Goal: Information Seeking & Learning: Learn about a topic

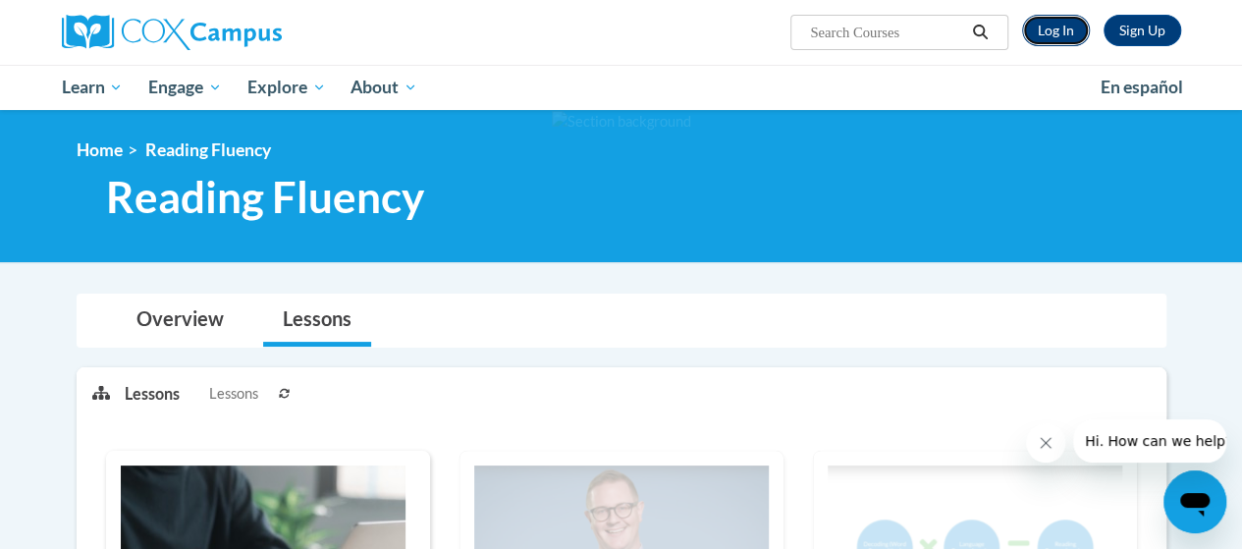
click at [1063, 38] on link "Log In" at bounding box center [1056, 30] width 68 height 31
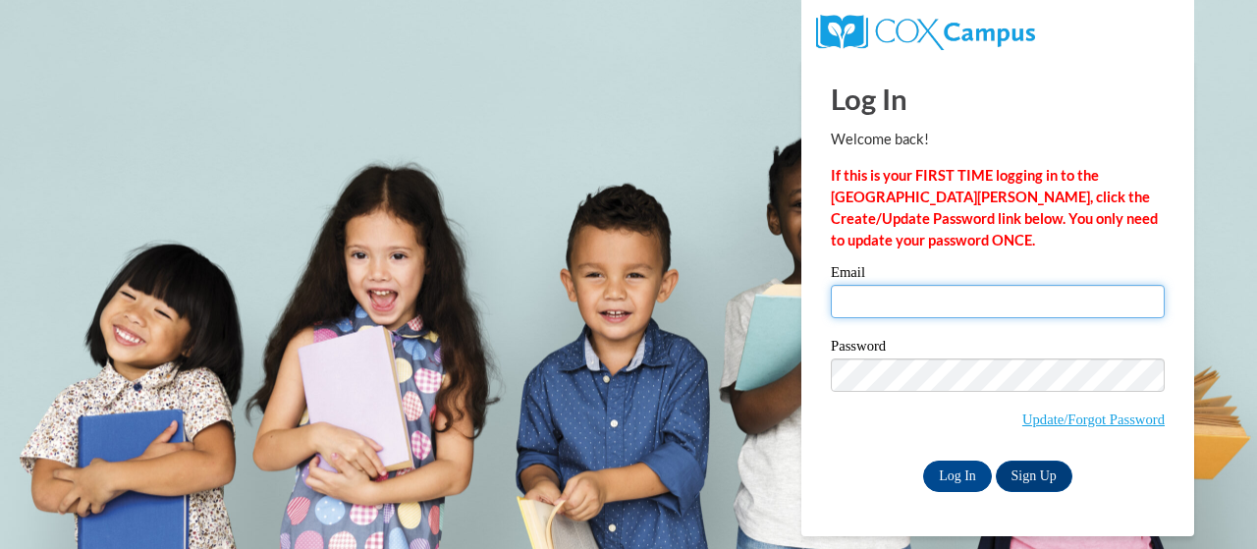
click at [922, 298] on input "Email" at bounding box center [998, 301] width 334 height 33
type input "crowder.christina.m@muscogee.k12.ga.us"
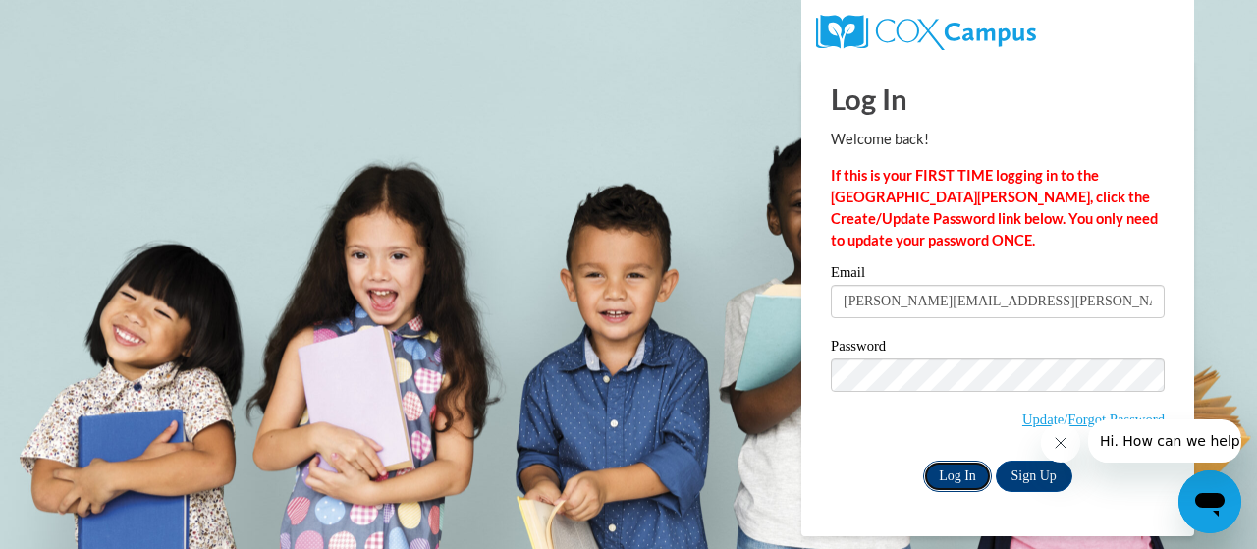
click at [959, 474] on input "Log In" at bounding box center [957, 475] width 69 height 31
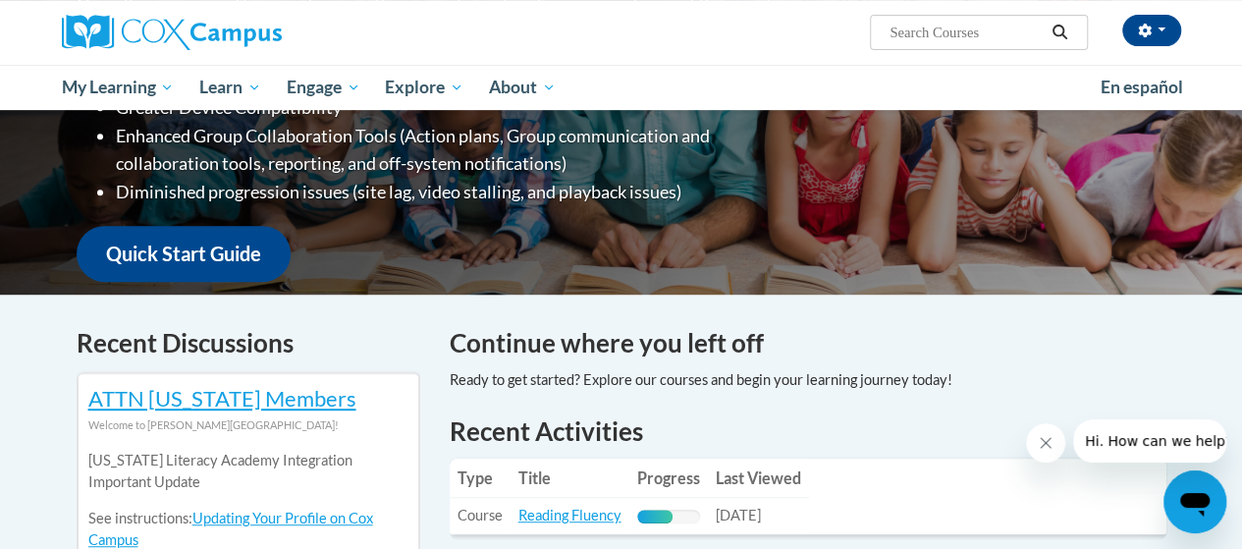
scroll to position [491, 0]
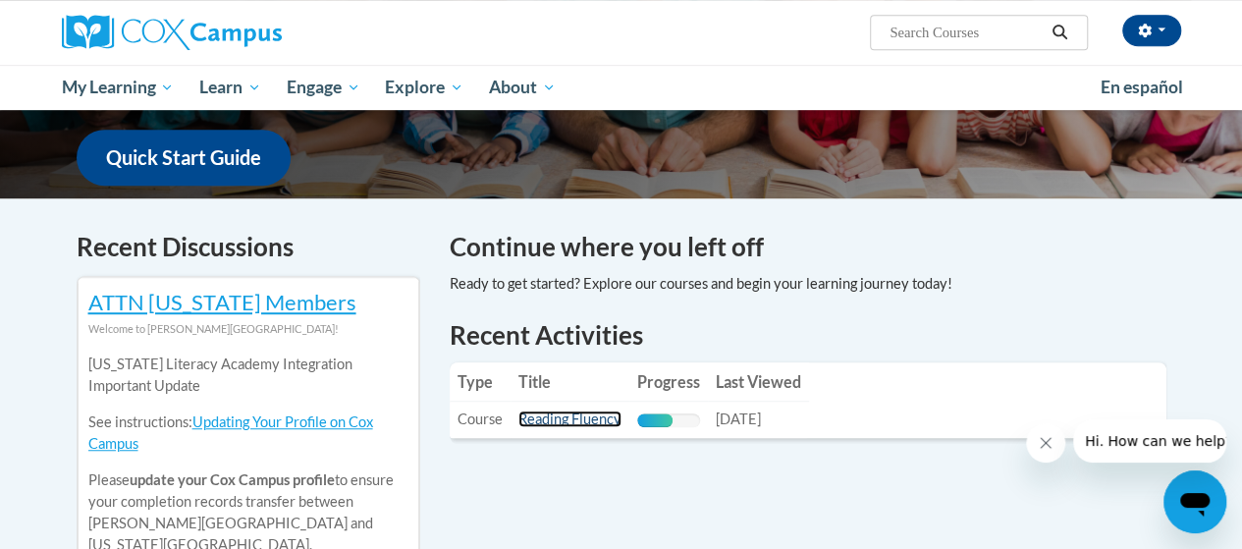
click at [597, 417] on link "Reading Fluency" at bounding box center [569, 418] width 103 height 17
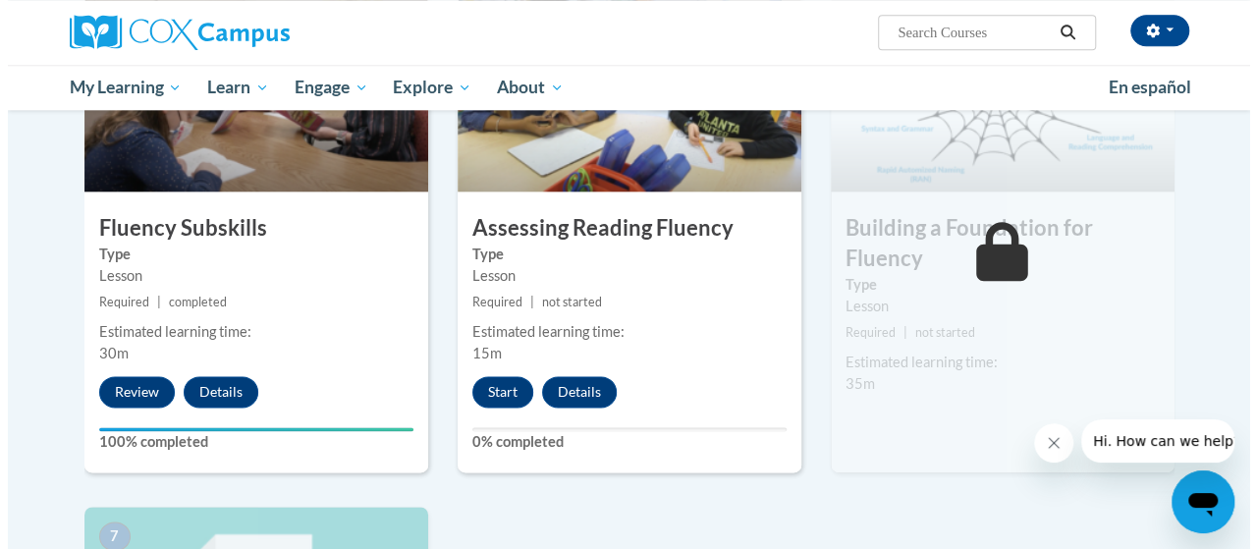
scroll to position [1080, 0]
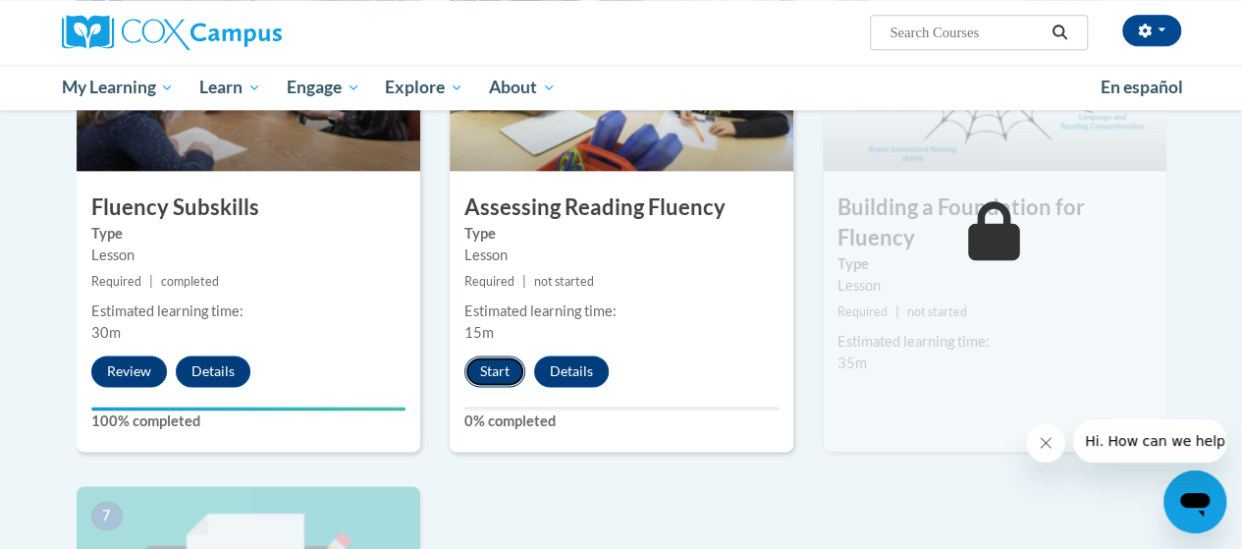
click at [494, 372] on button "Start" at bounding box center [494, 370] width 61 height 31
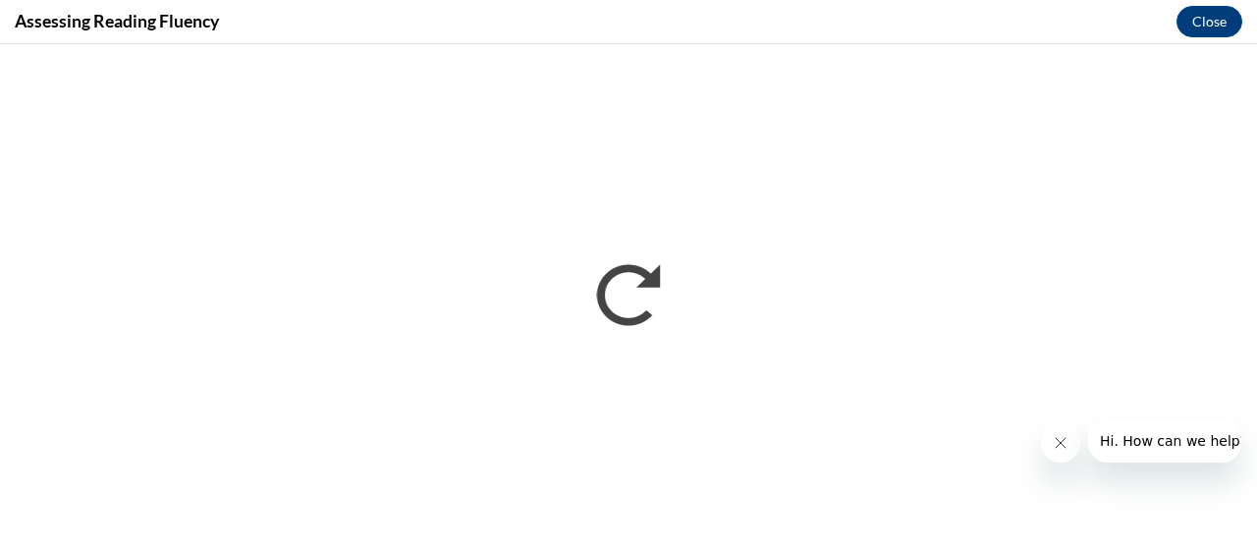
scroll to position [0, 0]
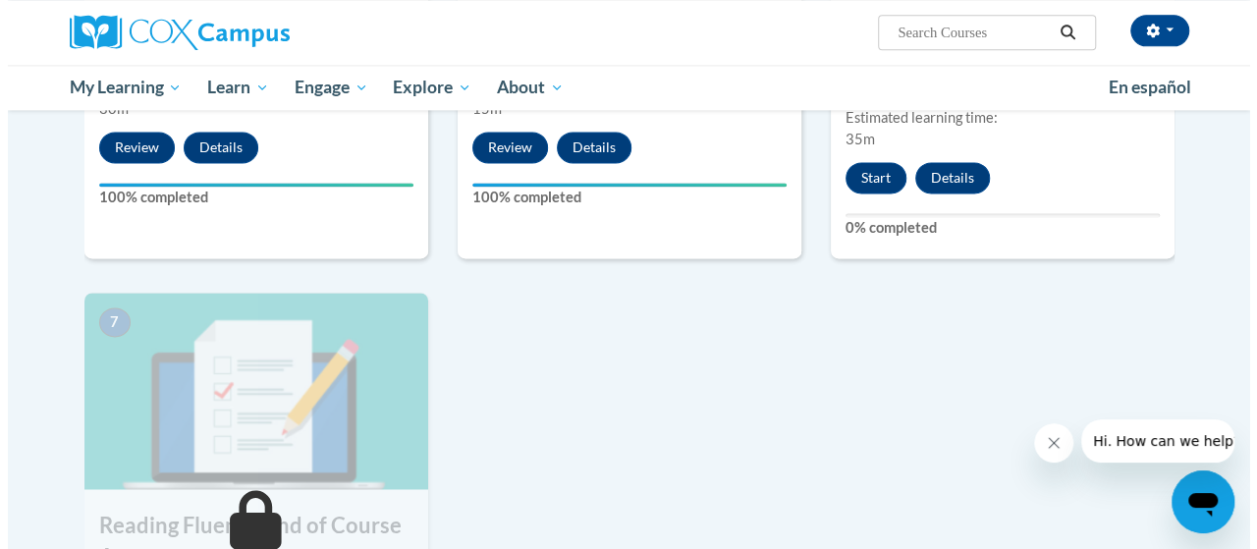
scroll to position [1178, 0]
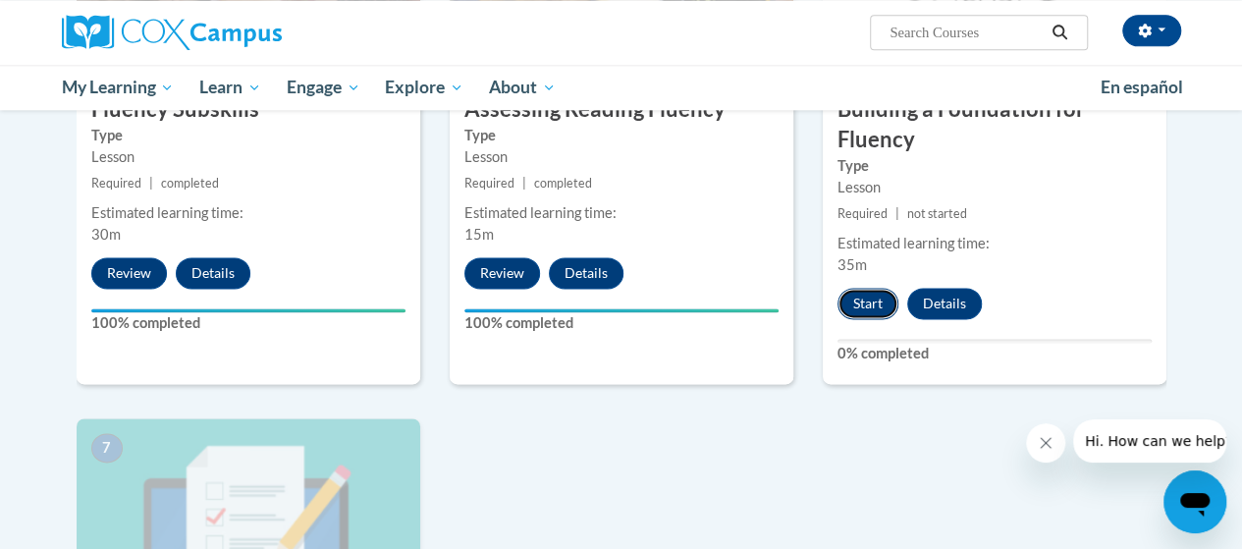
click at [868, 300] on button "Start" at bounding box center [868, 303] width 61 height 31
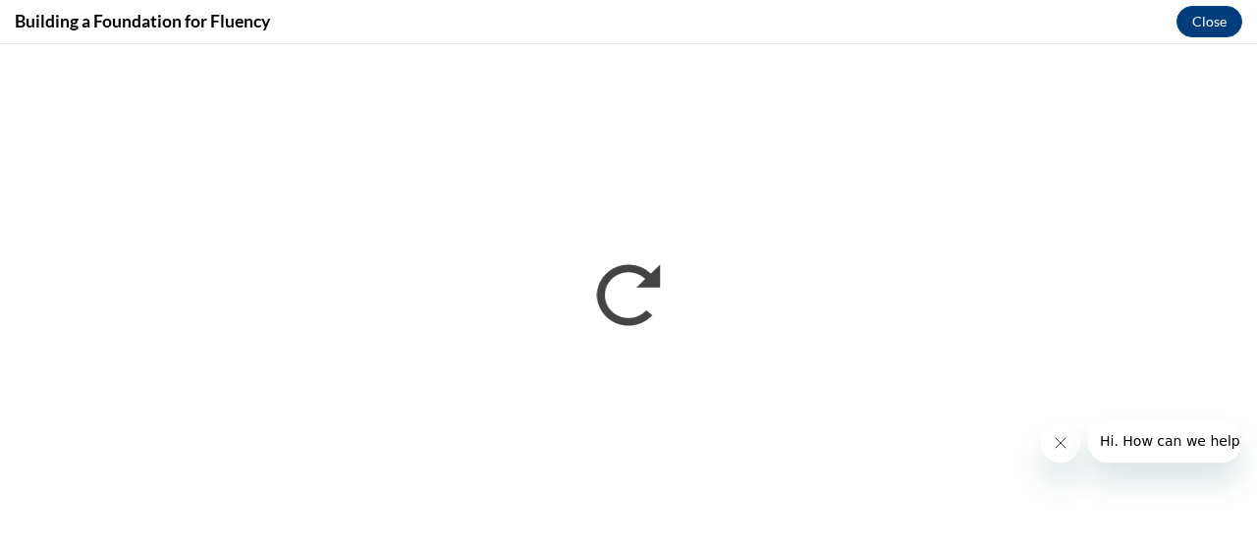
scroll to position [0, 0]
